Goal: Task Accomplishment & Management: Manage account settings

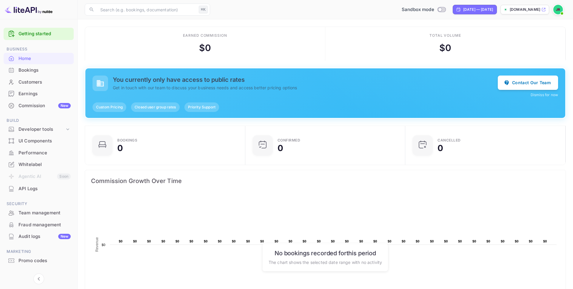
scroll to position [10, 0]
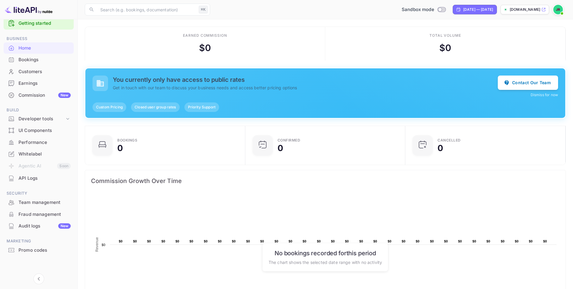
click at [37, 153] on div "Whitelabel" at bounding box center [45, 154] width 52 height 7
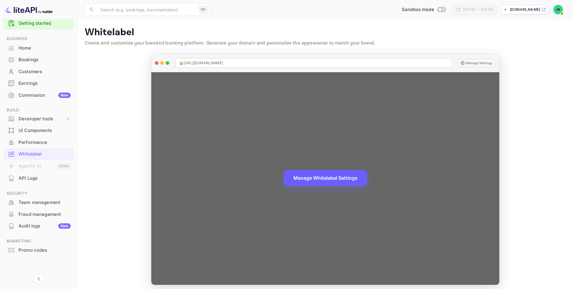
click at [331, 181] on button "Manage Whitelabel Settings" at bounding box center [325, 178] width 83 height 16
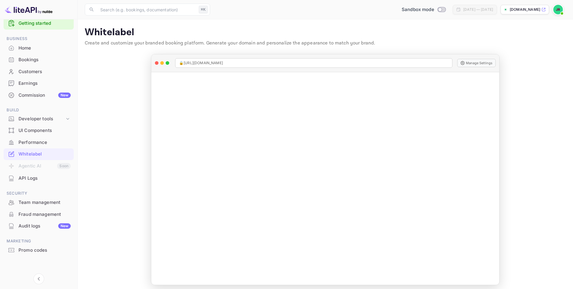
click at [532, 8] on p "[DOMAIN_NAME]" at bounding box center [525, 9] width 30 height 5
click at [35, 91] on div "Commission New" at bounding box center [39, 96] width 70 height 12
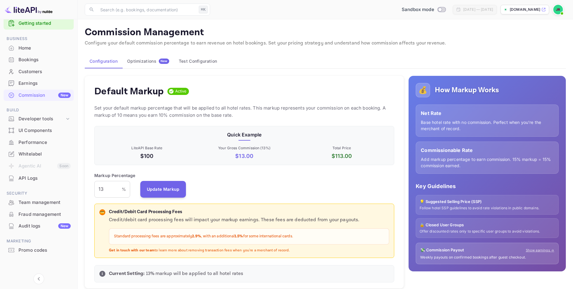
scroll to position [106, 300]
drag, startPoint x: 111, startPoint y: 192, endPoint x: 68, endPoint y: 190, distance: 43.1
